Goal: Transaction & Acquisition: Purchase product/service

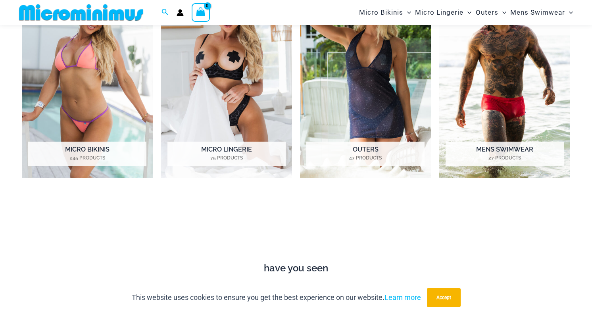
scroll to position [640, 0]
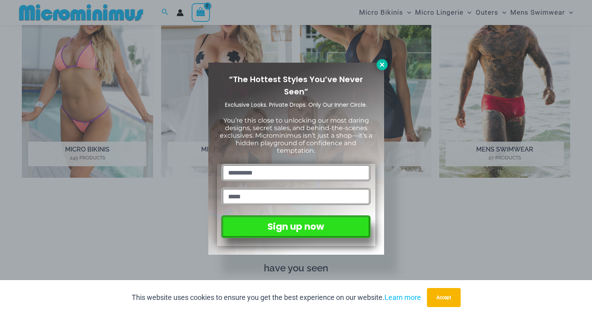
click at [386, 65] on button at bounding box center [381, 64] width 11 height 11
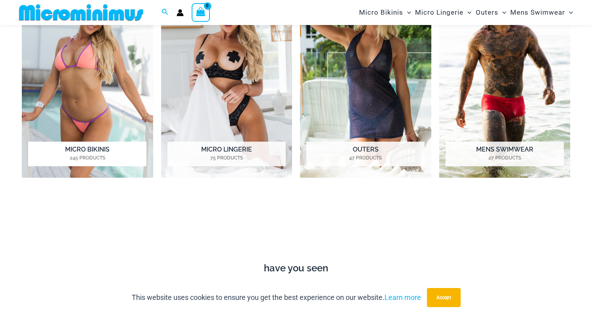
click at [96, 95] on img "Visit product category Micro Bikinis" at bounding box center [87, 76] width 131 height 202
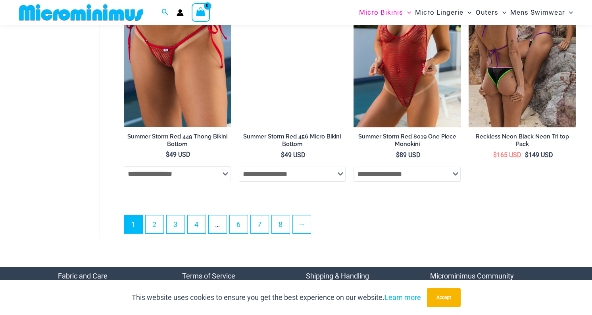
scroll to position [1949, 0]
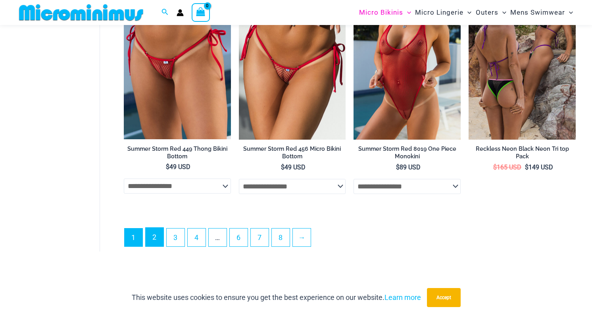
click at [155, 238] on link "2" at bounding box center [155, 237] width 18 height 19
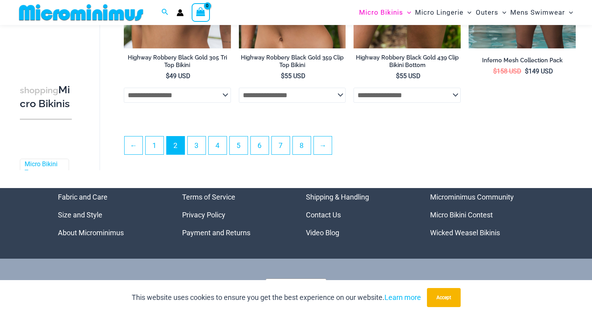
scroll to position [1885, 0]
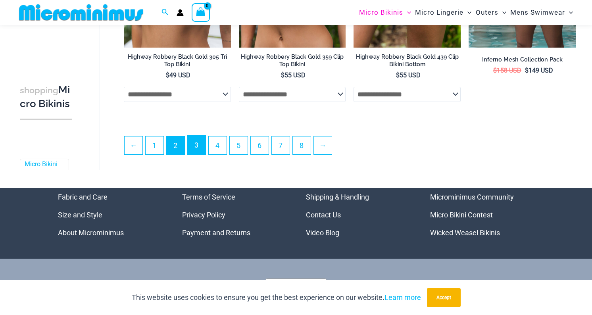
click at [200, 150] on link "3" at bounding box center [197, 145] width 18 height 19
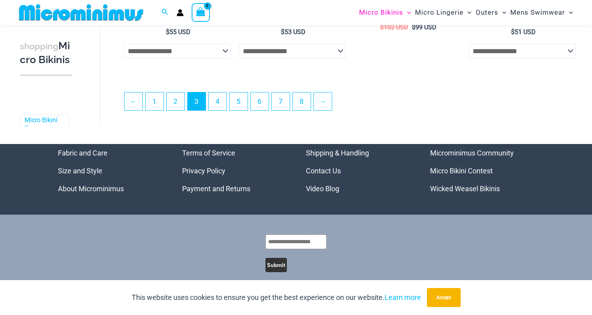
scroll to position [1935, 0]
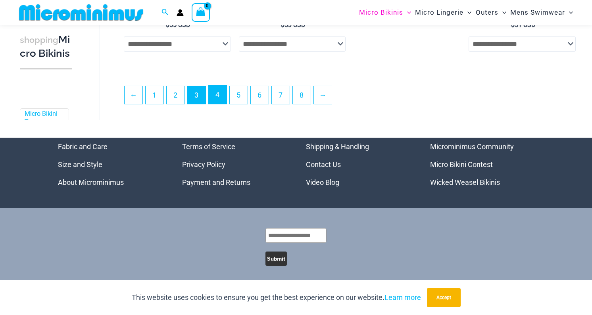
click at [220, 100] on link "4" at bounding box center [218, 94] width 18 height 19
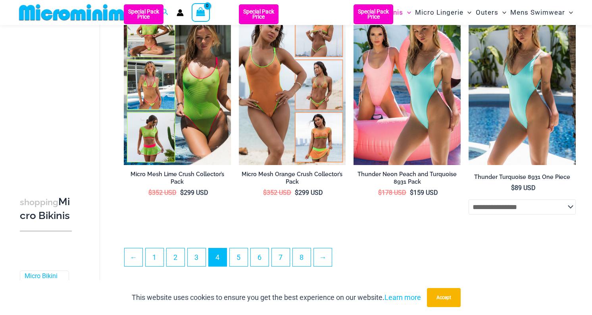
scroll to position [1742, 0]
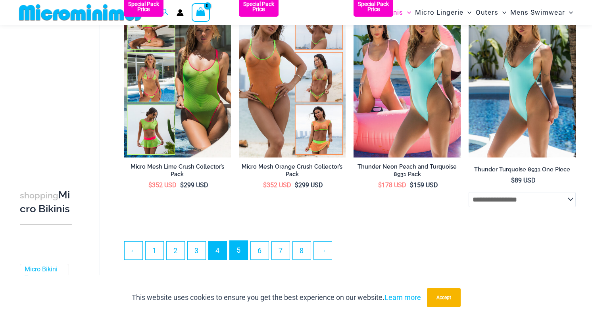
click at [237, 259] on link "5" at bounding box center [239, 250] width 18 height 19
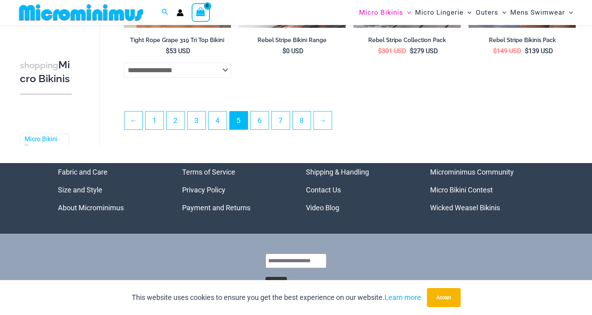
scroll to position [1918, 0]
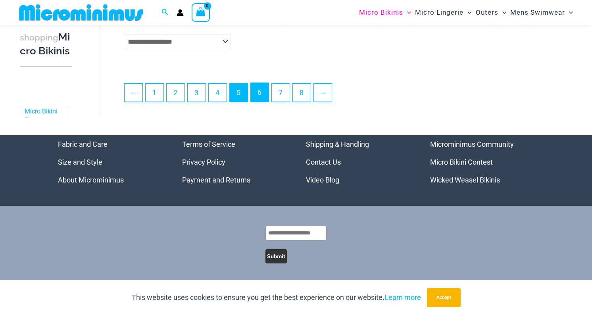
click at [262, 92] on link "6" at bounding box center [260, 92] width 18 height 19
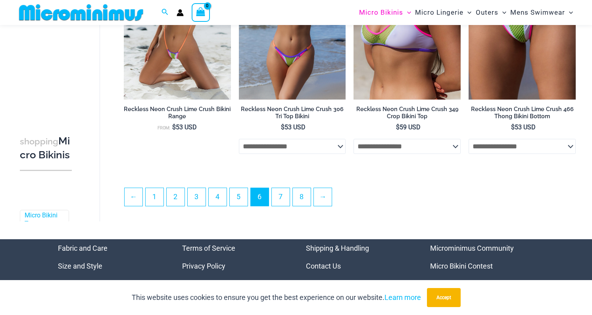
scroll to position [1814, 0]
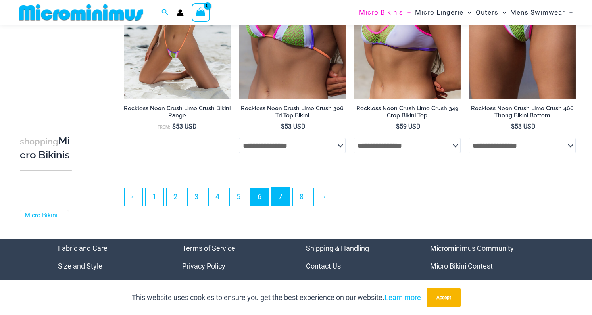
click at [284, 203] on link "7" at bounding box center [281, 196] width 18 height 19
